Goal: Information Seeking & Learning: Find specific fact

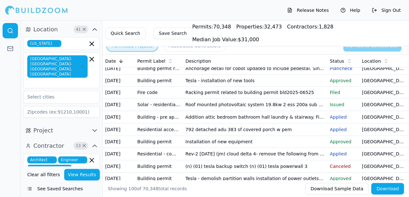
scroll to position [42, 0]
click at [276, 123] on td "Addition attic bedroom bathroom hall laundry & stairway. Finish existing attic …" at bounding box center [255, 117] width 144 height 12
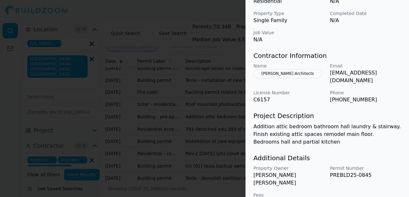
scroll to position [252, 0]
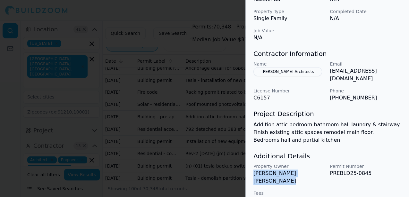
drag, startPoint x: 253, startPoint y: 167, endPoint x: 322, endPoint y: 166, distance: 68.6
click at [322, 170] on p "[PERSON_NAME] [PERSON_NAME]" at bounding box center [288, 177] width 71 height 15
drag, startPoint x: 322, startPoint y: 166, endPoint x: 312, endPoint y: 169, distance: 9.9
copy p "[PERSON_NAME] [PERSON_NAME]"
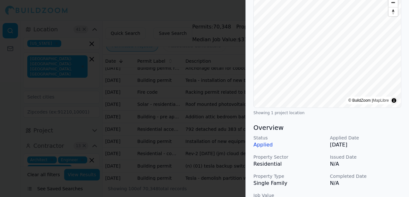
scroll to position [0, 0]
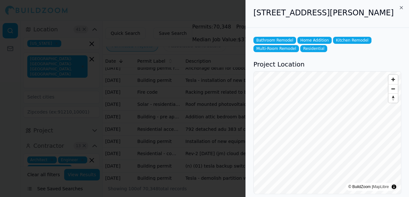
click at [309, 23] on div "[STREET_ADDRESS][PERSON_NAME]" at bounding box center [326, 14] width 163 height 28
drag, startPoint x: 254, startPoint y: 12, endPoint x: 375, endPoint y: 15, distance: 121.2
click at [375, 15] on h2 "[STREET_ADDRESS][PERSON_NAME]" at bounding box center [327, 13] width 148 height 10
drag, startPoint x: 375, startPoint y: 15, endPoint x: 344, endPoint y: 8, distance: 31.4
copy h2 "[STREET_ADDRESS][PERSON_NAME],"
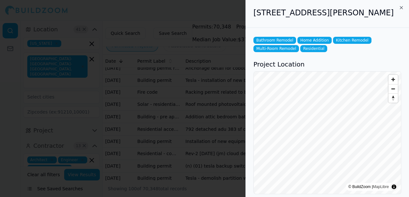
copy h2 "[STREET_ADDRESS][PERSON_NAME],"
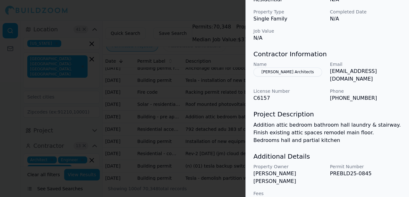
scroll to position [252, 0]
drag, startPoint x: 253, startPoint y: 168, endPoint x: 321, endPoint y: 170, distance: 67.3
click at [321, 170] on div "Property Owner [PERSON_NAME] [PERSON_NAME] Permit Number PREBLD25-0845 Fees 121" at bounding box center [327, 183] width 148 height 41
drag, startPoint x: 321, startPoint y: 170, endPoint x: 308, endPoint y: 168, distance: 12.8
copy p "[PERSON_NAME] [PERSON_NAME]"
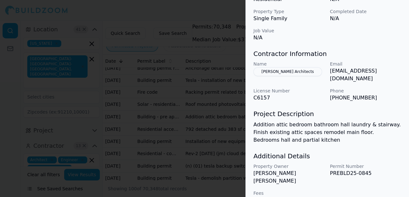
click at [333, 187] on div "Property Owner [PERSON_NAME] [PERSON_NAME] Permit Number PREBLD25-0845 Fees 121" at bounding box center [327, 183] width 148 height 41
click at [218, 14] on div at bounding box center [204, 98] width 409 height 197
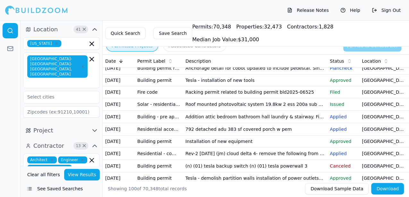
click at [368, 123] on td "[GEOGRAPHIC_DATA], [GEOGRAPHIC_DATA]" at bounding box center [383, 117] width 48 height 12
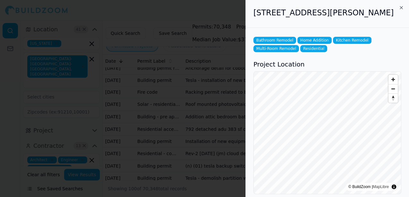
click at [248, 22] on div "[STREET_ADDRESS][PERSON_NAME]" at bounding box center [326, 14] width 163 height 28
click at [235, 16] on div at bounding box center [204, 98] width 409 height 197
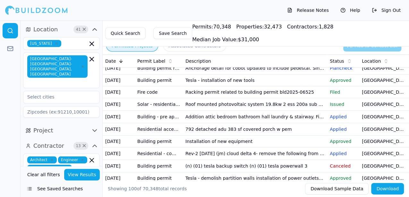
click at [337, 157] on p "Applied" at bounding box center [342, 154] width 27 height 6
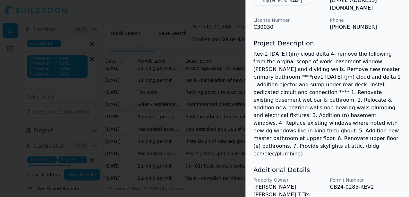
scroll to position [328, 0]
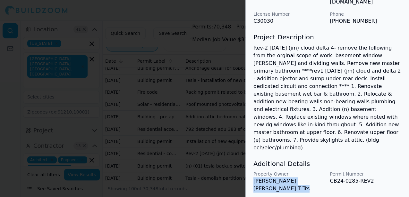
drag, startPoint x: 253, startPoint y: 158, endPoint x: 323, endPoint y: 169, distance: 70.9
click at [323, 178] on p "[PERSON_NAME] [PERSON_NAME] T Trs" at bounding box center [288, 185] width 71 height 15
drag, startPoint x: 323, startPoint y: 169, endPoint x: 317, endPoint y: 180, distance: 12.9
drag, startPoint x: 254, startPoint y: 158, endPoint x: 324, endPoint y: 157, distance: 70.5
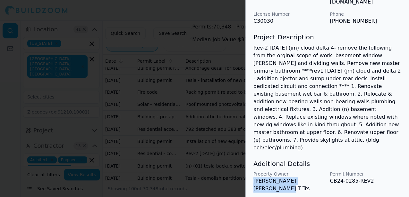
click at [324, 178] on p "[PERSON_NAME] [PERSON_NAME] T Trs" at bounding box center [288, 185] width 71 height 15
drag, startPoint x: 324, startPoint y: 157, endPoint x: 296, endPoint y: 159, distance: 28.6
copy p "[PERSON_NAME] [PERSON_NAME]"
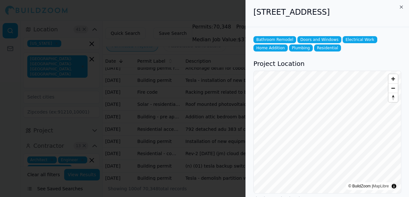
scroll to position [0, 0]
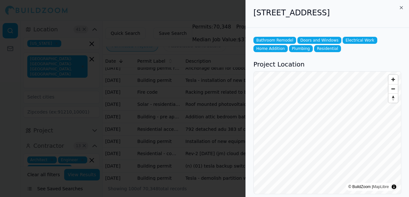
drag, startPoint x: 255, startPoint y: 13, endPoint x: 395, endPoint y: 19, distance: 139.9
click at [395, 19] on div "[STREET_ADDRESS]" at bounding box center [326, 14] width 163 height 28
drag, startPoint x: 395, startPoint y: 19, endPoint x: 352, endPoint y: 13, distance: 43.1
copy h2 "[STREET_ADDRESS]"
click at [272, 25] on div "[STREET_ADDRESS]" at bounding box center [326, 14] width 163 height 28
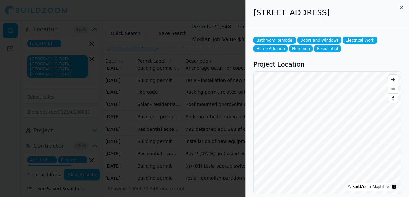
click at [266, 13] on h2 "[STREET_ADDRESS]" at bounding box center [327, 13] width 148 height 10
click at [268, 12] on h2 "[STREET_ADDRESS]" at bounding box center [327, 13] width 148 height 10
copy h2 "[STREET_ADDRESS]"
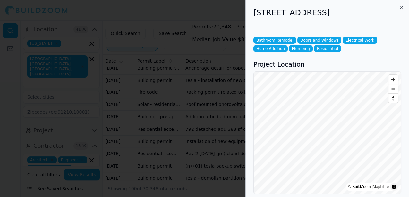
click at [223, 15] on div at bounding box center [204, 98] width 409 height 197
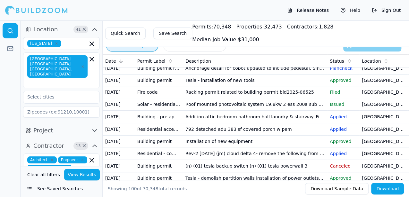
click at [310, 160] on td "Rev-2 [DATE] (jm) cloud delta 4- remove the following from the orginal scope of…" at bounding box center [255, 154] width 144 height 12
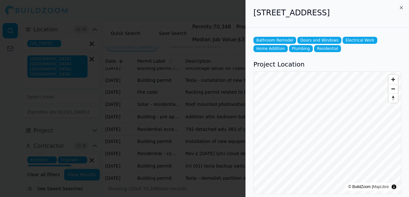
click at [248, 22] on div "[STREET_ADDRESS]" at bounding box center [326, 14] width 163 height 28
click at [228, 13] on div at bounding box center [204, 98] width 409 height 197
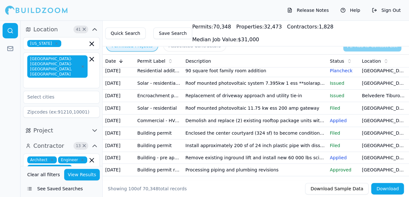
scroll to position [212, 0]
click at [245, 102] on td "Replacement of driveway approach and utility tie-in" at bounding box center [255, 95] width 144 height 12
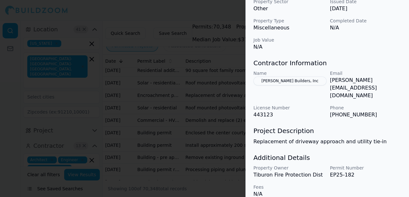
scroll to position [238, 0]
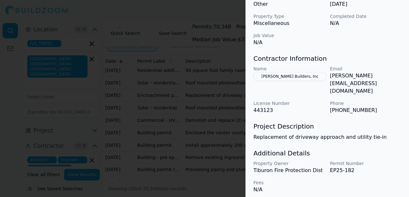
click at [234, 17] on div at bounding box center [204, 98] width 409 height 197
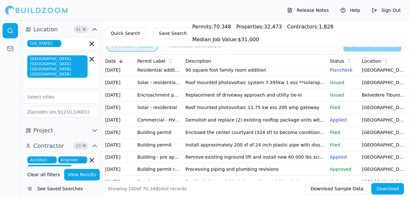
scroll to position [212, 0]
click at [274, 126] on td "Demolish and replace (2) existing rooftop package units with like for like units" at bounding box center [255, 120] width 144 height 12
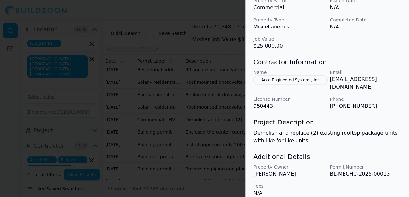
scroll to position [236, 0]
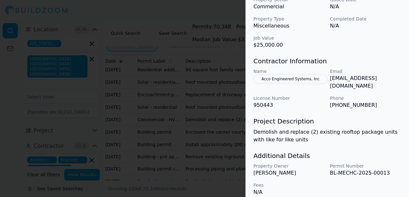
click at [228, 8] on div at bounding box center [204, 98] width 409 height 197
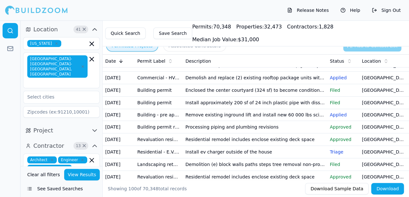
scroll to position [255, 0]
click at [245, 96] on td "Enclosed the center courtyard (324 sf) to become conditioned space. Plus interi…" at bounding box center [255, 90] width 144 height 12
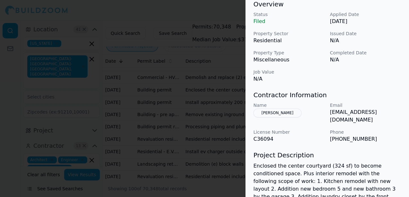
scroll to position [85, 0]
click at [244, 13] on div at bounding box center [204, 98] width 409 height 197
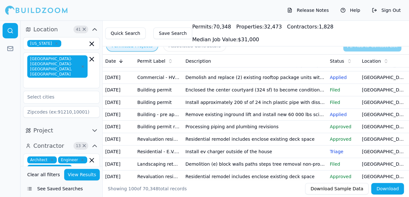
click at [262, 121] on td "Remove existing inground lift and install new 60 000 lbs scissor lift with foun…" at bounding box center [255, 115] width 144 height 12
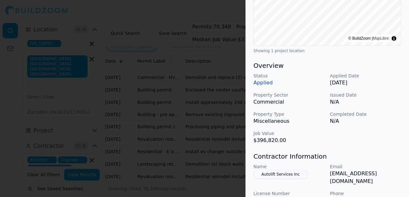
scroll to position [124, 0]
click at [229, 13] on div at bounding box center [204, 98] width 409 height 197
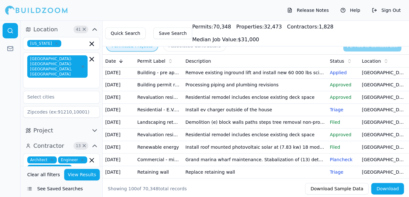
scroll to position [297, 0]
click at [371, 91] on td "[GEOGRAPHIC_DATA], [GEOGRAPHIC_DATA]" at bounding box center [383, 84] width 48 height 12
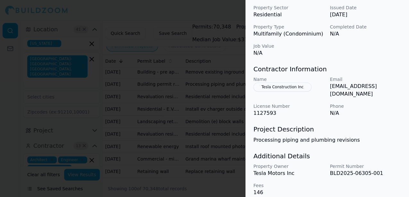
scroll to position [228, 0]
click at [228, 9] on div at bounding box center [204, 98] width 409 height 197
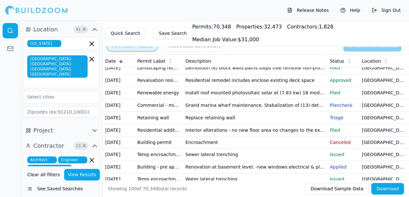
scroll to position [352, 0]
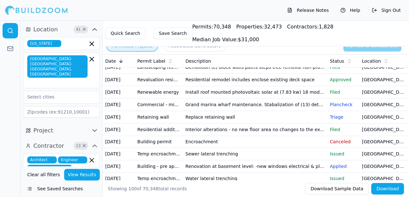
click at [236, 86] on td "Residential remodel includes enclose existing deck space" at bounding box center [255, 80] width 144 height 12
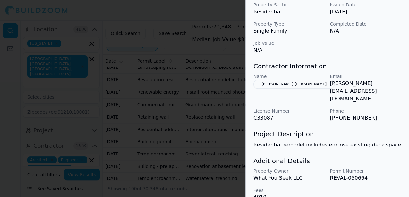
scroll to position [231, 0]
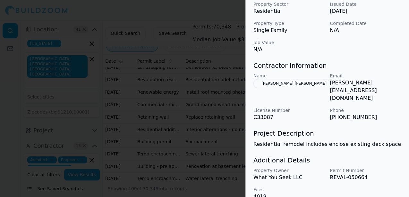
click at [237, 12] on div at bounding box center [204, 98] width 409 height 197
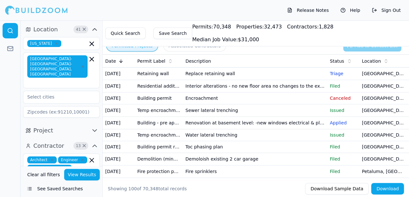
scroll to position [396, 0]
click at [232, 92] on td "Interior alterations - no new floor area no changes to the exterior no new plum…" at bounding box center [255, 86] width 144 height 12
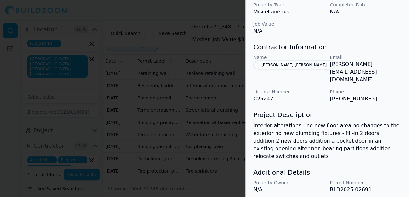
scroll to position [251, 0]
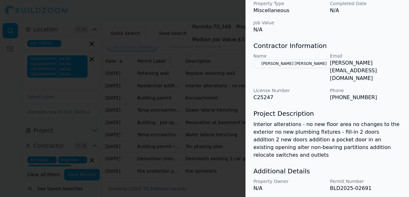
click at [223, 12] on div at bounding box center [204, 98] width 409 height 197
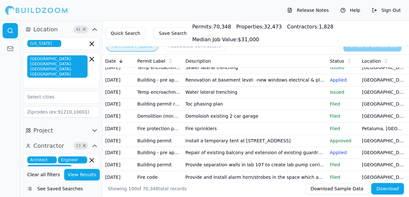
scroll to position [439, 0]
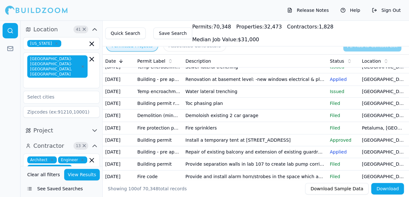
click at [227, 86] on td "Renovation at basement level: -new windows electrical & plumbing -interior wall…" at bounding box center [255, 79] width 144 height 12
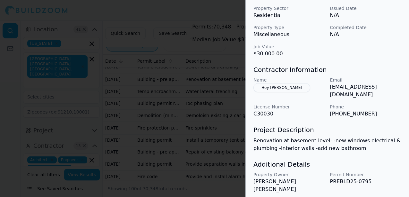
scroll to position [236, 0]
click at [276, 83] on button "Hoy [PERSON_NAME]" at bounding box center [281, 87] width 57 height 9
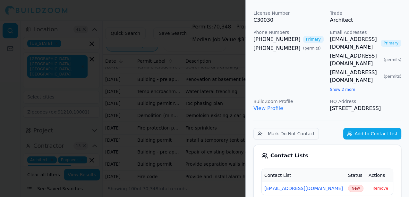
scroll to position [42, 0]
click at [267, 105] on link "View Profile" at bounding box center [268, 108] width 30 height 6
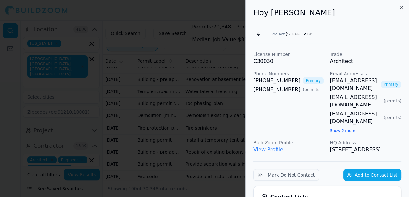
scroll to position [0, 0]
click at [258, 34] on button "Go back" at bounding box center [258, 34] width 10 height 10
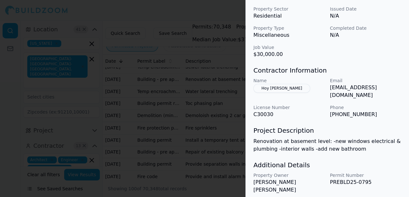
scroll to position [236, 0]
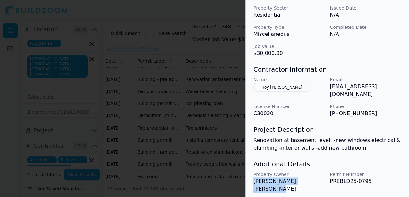
drag, startPoint x: 253, startPoint y: 167, endPoint x: 314, endPoint y: 167, distance: 60.9
click at [314, 178] on p "[PERSON_NAME] [PERSON_NAME]" at bounding box center [288, 185] width 71 height 15
drag, startPoint x: 314, startPoint y: 167, endPoint x: 306, endPoint y: 168, distance: 8.0
copy p "[PERSON_NAME] [PERSON_NAME]"
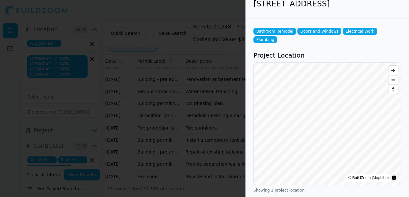
scroll to position [0, 0]
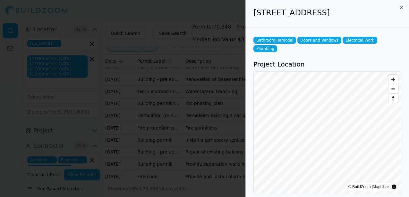
drag, startPoint x: 254, startPoint y: 13, endPoint x: 372, endPoint y: 10, distance: 118.0
click at [372, 10] on h2 "[STREET_ADDRESS]" at bounding box center [327, 13] width 148 height 10
drag, startPoint x: 372, startPoint y: 10, endPoint x: 344, endPoint y: 11, distance: 28.2
copy h2 "[STREET_ADDRESS]"
click at [250, 13] on div "[STREET_ADDRESS]" at bounding box center [326, 14] width 163 height 28
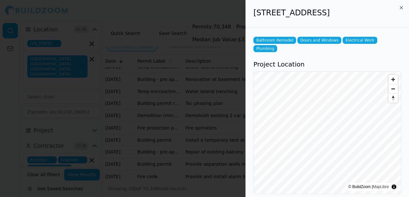
click at [249, 24] on div "[STREET_ADDRESS]" at bounding box center [326, 14] width 163 height 28
click at [250, 24] on div "[STREET_ADDRESS]" at bounding box center [326, 14] width 163 height 28
click at [233, 10] on div at bounding box center [204, 98] width 409 height 197
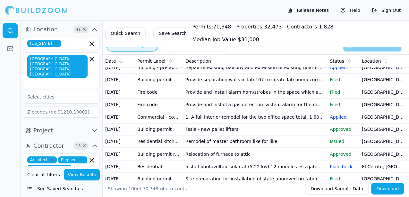
scroll to position [524, 0]
click at [375, 73] on td "[GEOGRAPHIC_DATA], [GEOGRAPHIC_DATA]" at bounding box center [383, 68] width 48 height 12
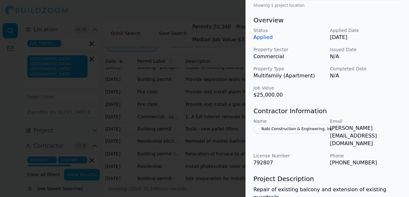
scroll to position [170, 0]
drag, startPoint x: 233, startPoint y: 12, endPoint x: 230, endPoint y: 15, distance: 5.0
click at [233, 12] on div at bounding box center [204, 98] width 409 height 197
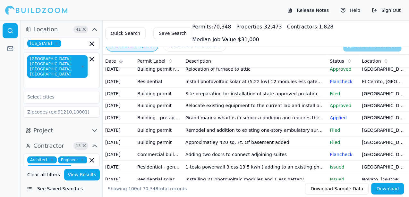
scroll to position [609, 0]
click at [273, 38] on td "1. A full interior remodel for the two office space total: 1 808 sf. 2. Upgrade…" at bounding box center [255, 32] width 144 height 12
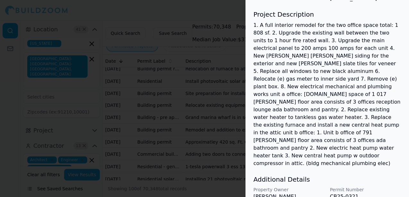
scroll to position [352, 0]
